Goal: Ask a question

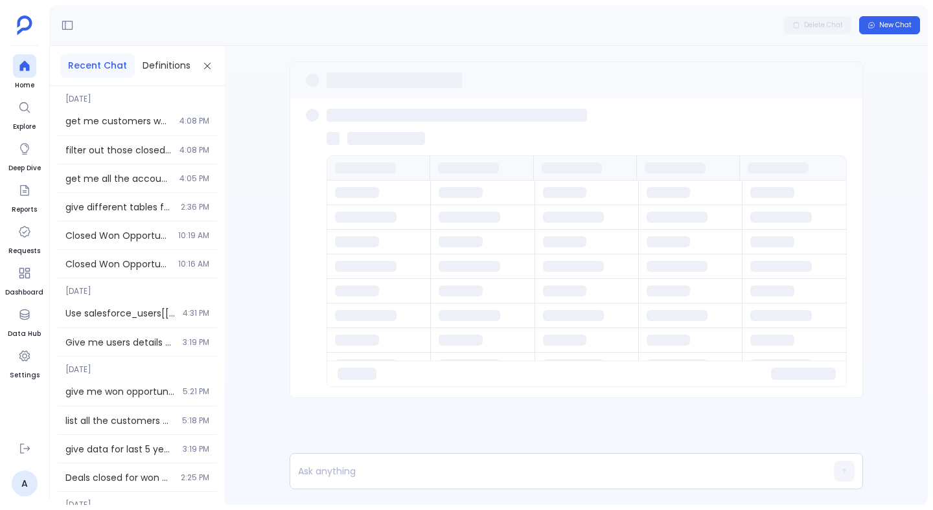
click at [110, 68] on button "Recent Chat" at bounding box center [97, 66] width 74 height 24
click at [26, 71] on icon at bounding box center [24, 66] width 13 height 13
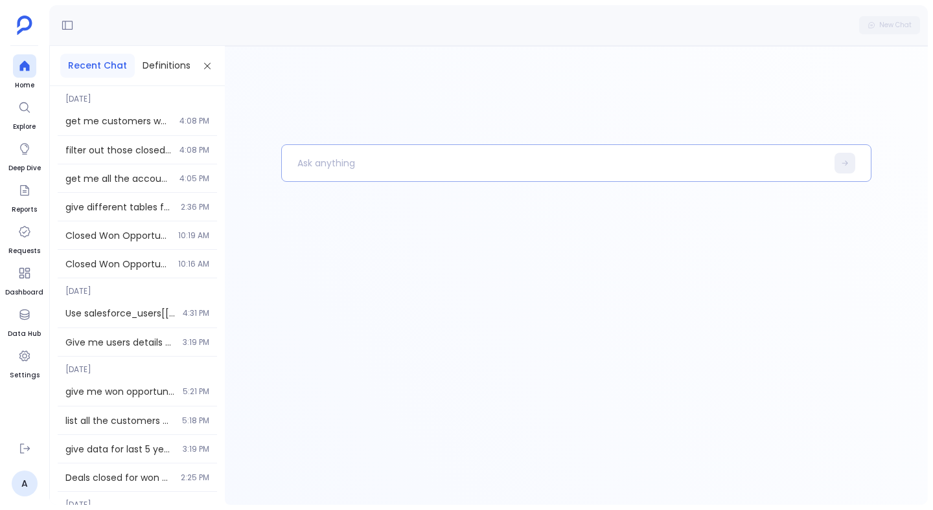
click at [318, 159] on p at bounding box center [554, 163] width 545 height 34
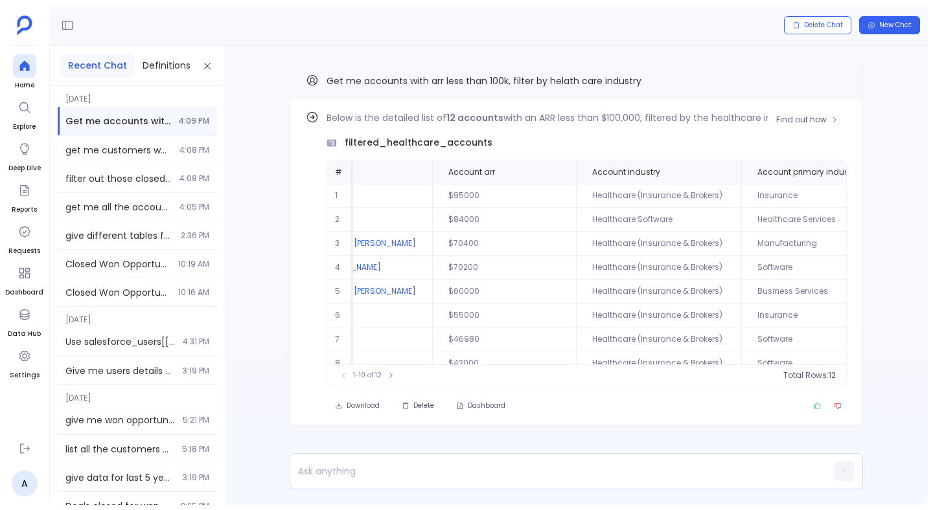
scroll to position [0, 172]
click at [398, 462] on p at bounding box center [551, 471] width 522 height 18
